Goal: Information Seeking & Learning: Learn about a topic

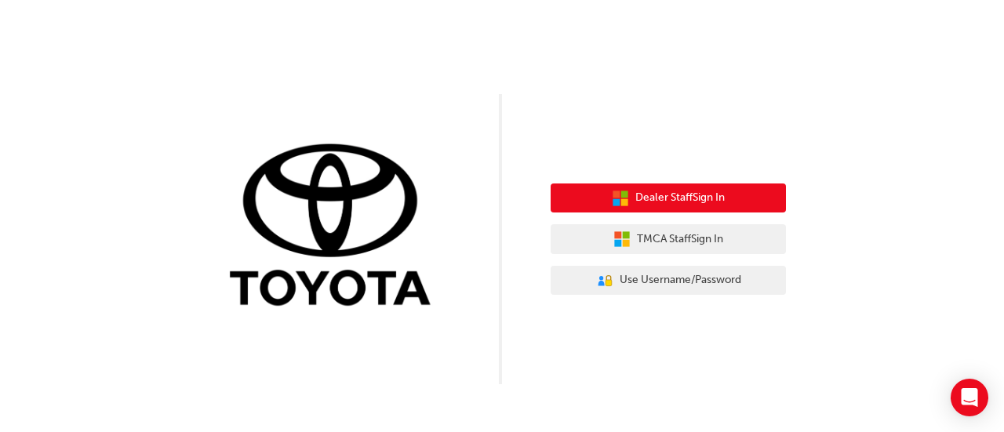
click at [714, 204] on span "Dealer Staff Sign In" at bounding box center [680, 198] width 89 height 18
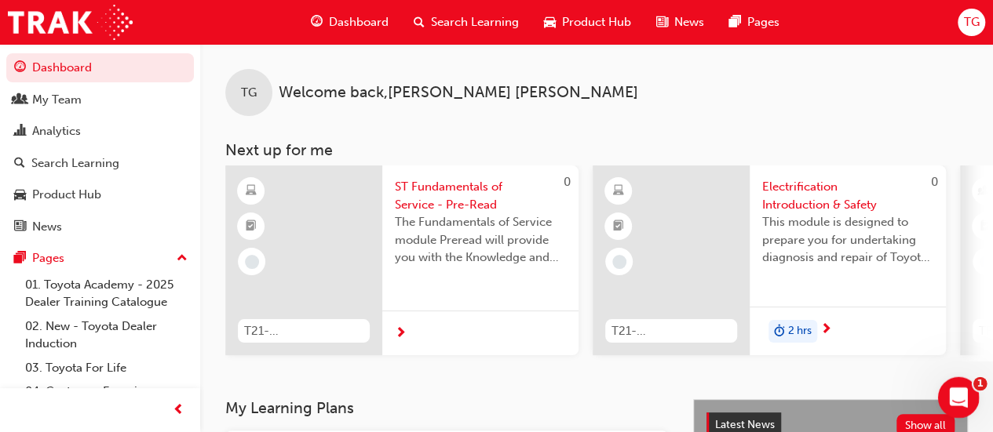
click at [961, 399] on icon "Open Intercom Messenger" at bounding box center [956, 396] width 26 height 26
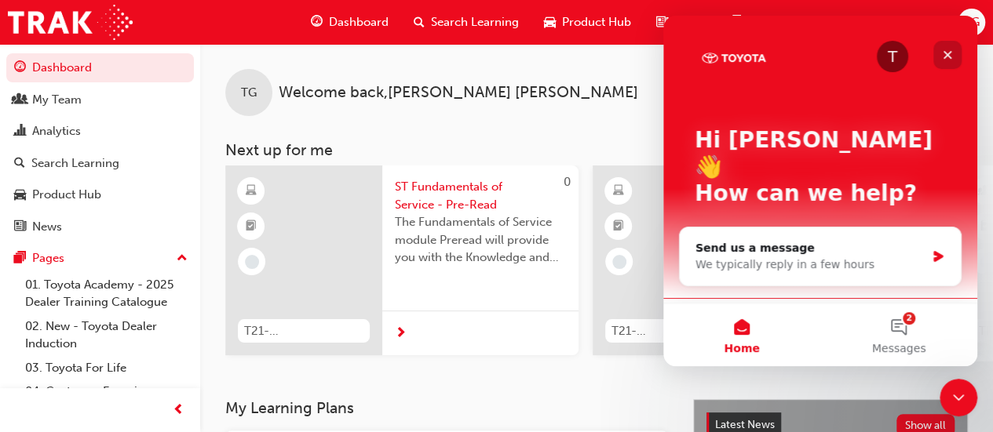
click at [942, 57] on icon "Close" at bounding box center [947, 55] width 13 height 13
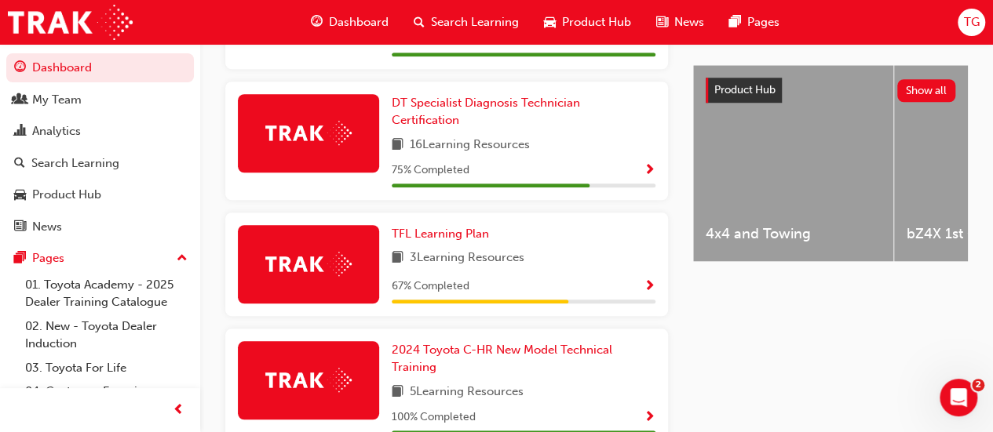
scroll to position [523, 0]
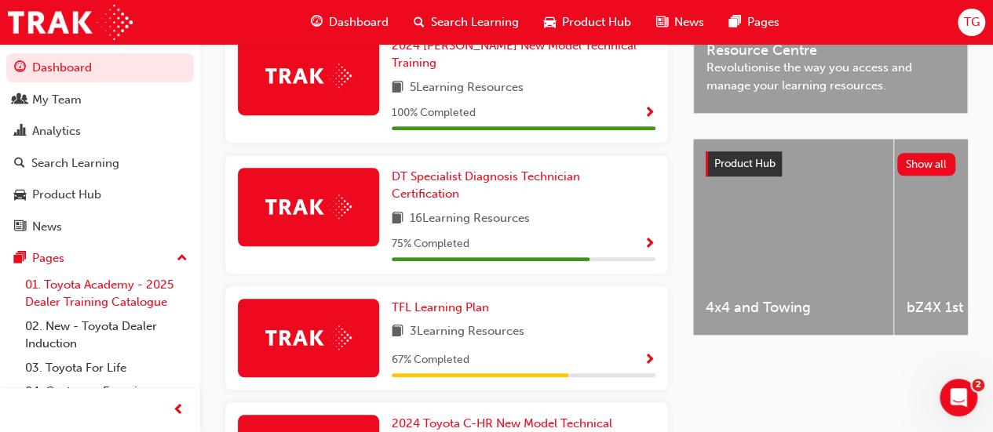
click at [122, 290] on link "01. Toyota Academy - 2025 Dealer Training Catalogue" at bounding box center [106, 294] width 175 height 42
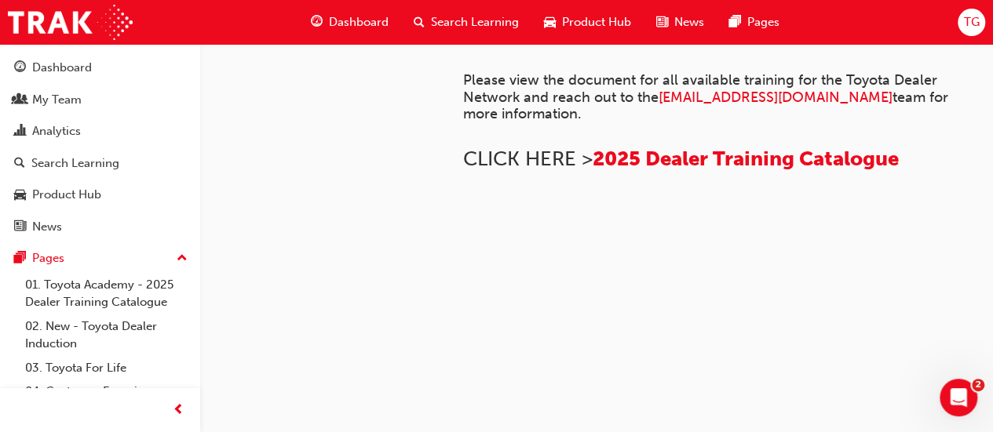
scroll to position [620, 0]
click at [778, 171] on span "2025 Dealer Training Catalogue" at bounding box center [745, 159] width 306 height 24
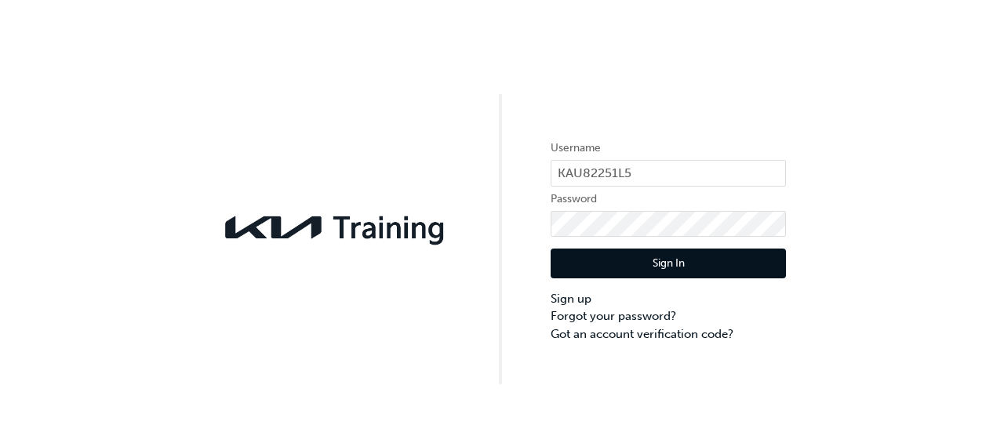
click at [715, 261] on button "Sign In" at bounding box center [668, 264] width 235 height 30
